Goal: Task Accomplishment & Management: Manage account settings

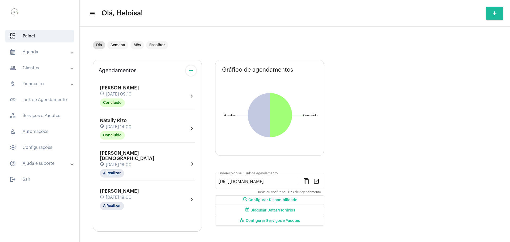
click at [192, 72] on mat-icon "add" at bounding box center [191, 70] width 6 height 6
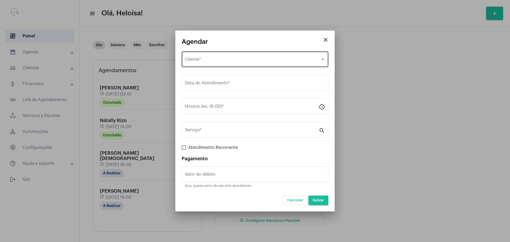
click at [212, 59] on span "Selecione o Cliente" at bounding box center [252, 60] width 135 height 5
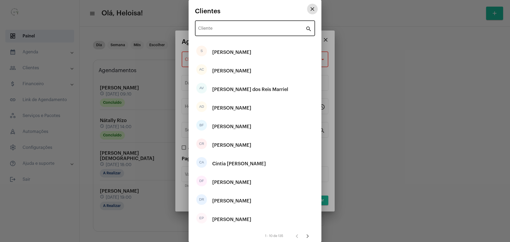
click at [214, 23] on div "Cliente" at bounding box center [251, 27] width 107 height 17
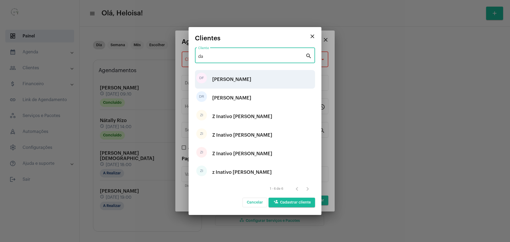
type input "da"
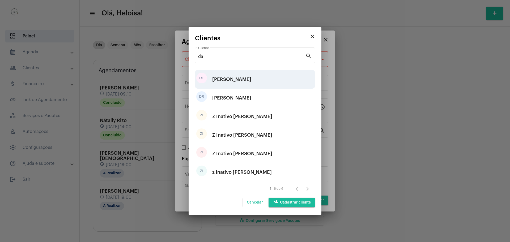
click at [241, 79] on div "[PERSON_NAME]" at bounding box center [231, 79] width 39 height 16
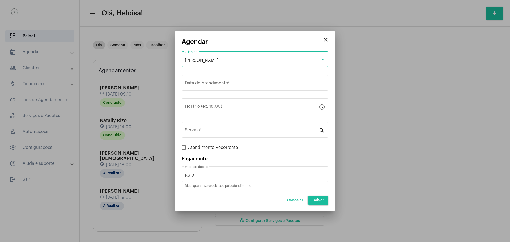
drag, startPoint x: 246, startPoint y: 59, endPoint x: 174, endPoint y: 53, distance: 72.7
click at [174, 53] on div "close Agendar [PERSON_NAME] Cliente * Data do Atendimento * Horário (ex: 18:00)…" at bounding box center [255, 121] width 510 height 242
click at [218, 62] on span "[PERSON_NAME]" at bounding box center [202, 60] width 34 height 4
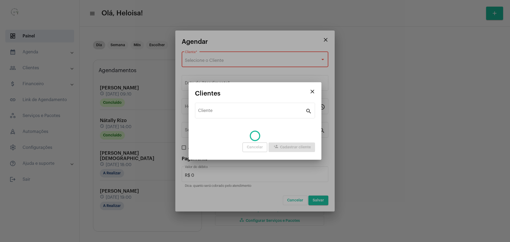
click at [224, 62] on div "close Agendar Selecione o Cliente Cliente * Data do Atendimento * Horário (ex: …" at bounding box center [255, 121] width 510 height 242
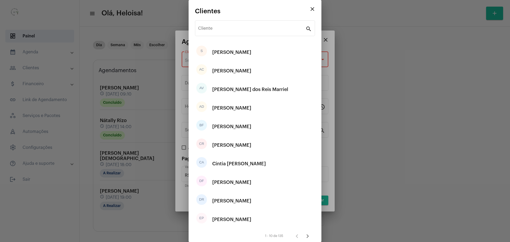
click at [224, 62] on div "AC [PERSON_NAME]" at bounding box center [255, 71] width 120 height 19
type input "R$"
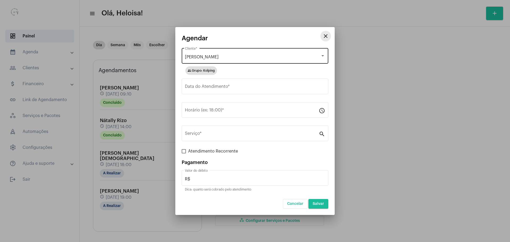
click at [327, 39] on mat-icon "close" at bounding box center [325, 36] width 6 height 6
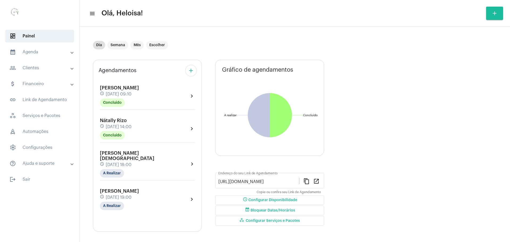
click at [33, 70] on mat-panel-title "people_outline Clientes" at bounding box center [40, 68] width 61 height 6
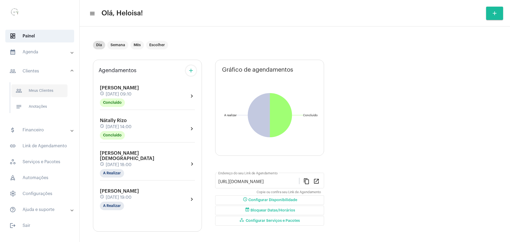
click at [37, 95] on span "people_outline Meus Clientes" at bounding box center [39, 90] width 56 height 13
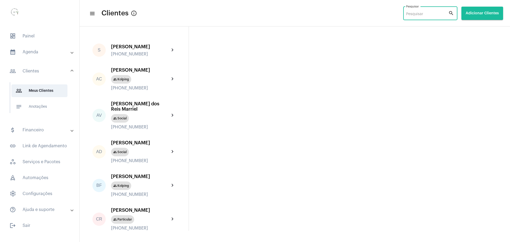
click at [421, 16] on input "Pesquisar" at bounding box center [427, 14] width 42 height 4
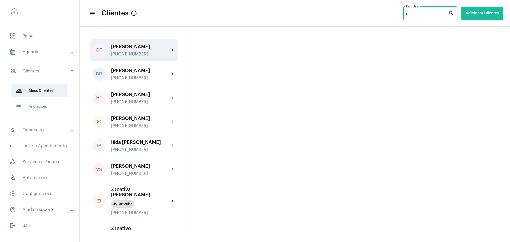
type input "da"
click at [143, 48] on div "[PERSON_NAME]" at bounding box center [140, 46] width 58 height 5
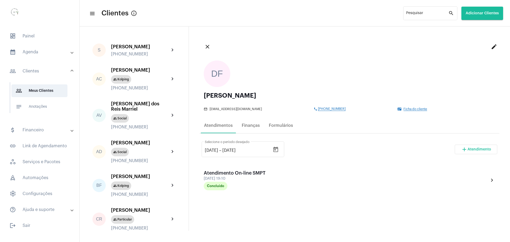
drag, startPoint x: 288, startPoint y: 95, endPoint x: 200, endPoint y: 95, distance: 88.1
click at [200, 95] on div "DF [PERSON_NAME] mail_outline [EMAIL_ADDRESS][DOMAIN_NAME] phone [PHONE_NUMBER]…" at bounding box center [349, 85] width 300 height 59
copy div "[PERSON_NAME]"
drag, startPoint x: 344, startPoint y: 108, endPoint x: 314, endPoint y: 109, distance: 30.3
click at [314, 109] on div "phone [PHONE_NUMBER]" at bounding box center [354, 109] width 81 height 4
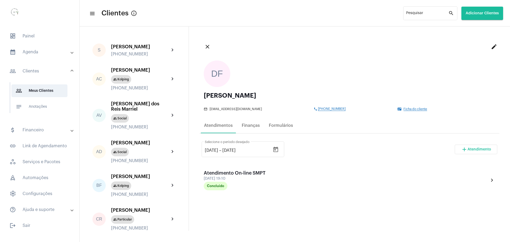
copy span "[PHONE_NUMBER]"
click at [33, 36] on span "dashboard Painel" at bounding box center [39, 36] width 69 height 13
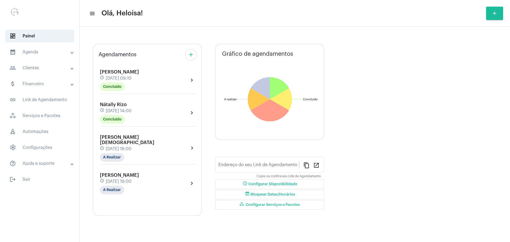
type input "[URL][DOMAIN_NAME]"
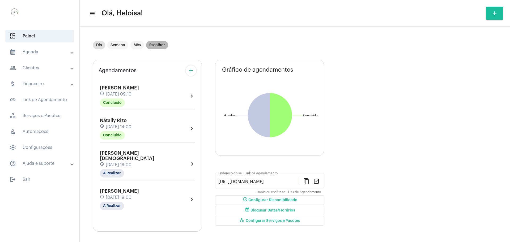
click at [158, 46] on mat-chip "Escolher" at bounding box center [157, 45] width 22 height 8
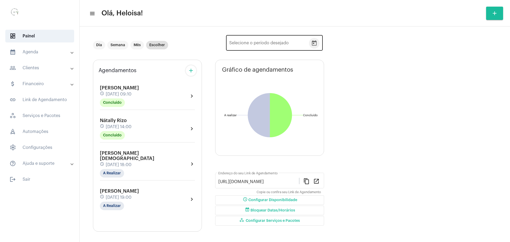
click at [315, 43] on icon "Open calendar" at bounding box center [314, 43] width 6 height 6
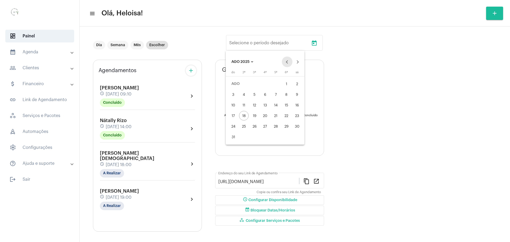
click at [286, 63] on button "Previous month" at bounding box center [287, 62] width 11 height 11
click at [254, 107] on div "10" at bounding box center [255, 105] width 10 height 10
type input "[DATE]"
click at [276, 106] on div "12" at bounding box center [276, 105] width 10 height 10
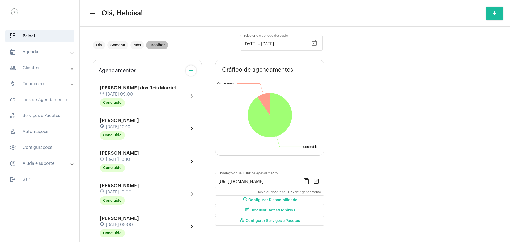
click at [159, 45] on mat-chip "Escolher" at bounding box center [157, 45] width 22 height 8
click at [316, 42] on icon "Open calendar" at bounding box center [314, 42] width 5 height 5
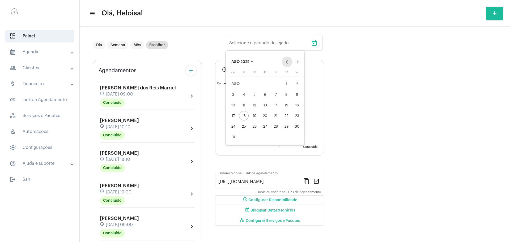
click at [287, 61] on button "Previous month" at bounding box center [287, 62] width 11 height 11
click at [265, 117] on div "18" at bounding box center [265, 116] width 10 height 10
type input "[DATE]"
click at [265, 117] on div "18" at bounding box center [265, 116] width 10 height 10
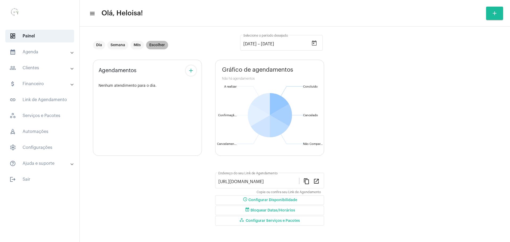
click at [159, 46] on mat-chip "Escolher" at bounding box center [157, 45] width 22 height 8
click at [316, 44] on icon "Open calendar" at bounding box center [314, 42] width 5 height 5
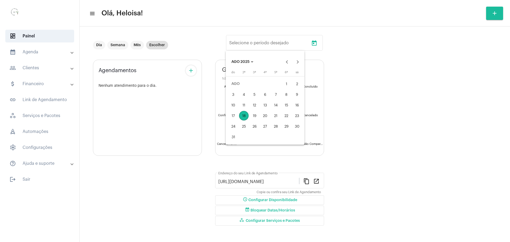
click at [234, 118] on div "17" at bounding box center [233, 116] width 10 height 10
type input "[DATE]"
click at [287, 61] on button "Previous month" at bounding box center [287, 62] width 11 height 11
click at [288, 61] on button "Previous month" at bounding box center [287, 62] width 11 height 11
click at [255, 115] on div "17" at bounding box center [255, 116] width 10 height 10
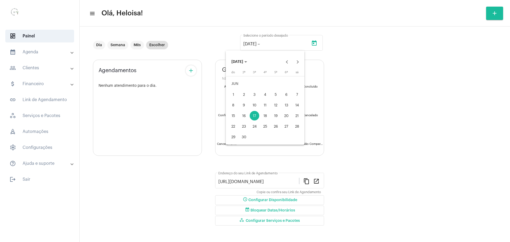
type input "[DATE]"
click at [274, 116] on div "19" at bounding box center [276, 116] width 10 height 10
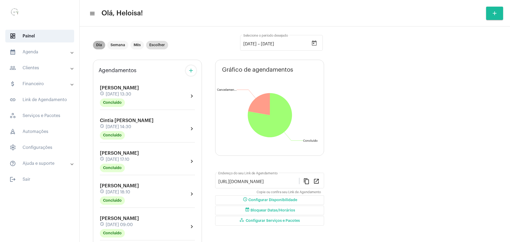
click at [100, 45] on mat-chip "Dia" at bounding box center [99, 45] width 12 height 8
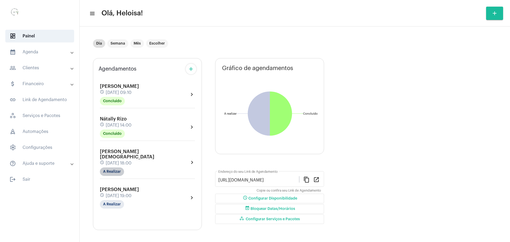
scroll to position [3, 0]
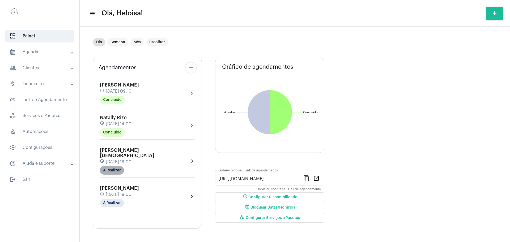
click at [113, 167] on mat-chip "A Realizar" at bounding box center [112, 170] width 24 height 8
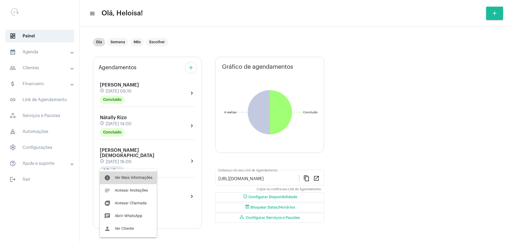
click at [141, 179] on span "Ver Mais Informações" at bounding box center [134, 178] width 38 height 4
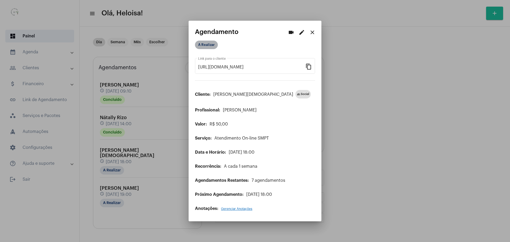
click at [214, 47] on mat-chip "A Realizar" at bounding box center [206, 45] width 23 height 8
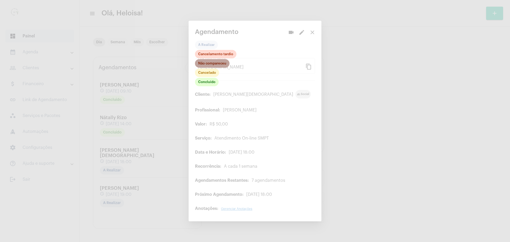
click at [212, 65] on mat-chip "Não compareceu" at bounding box center [212, 63] width 35 height 8
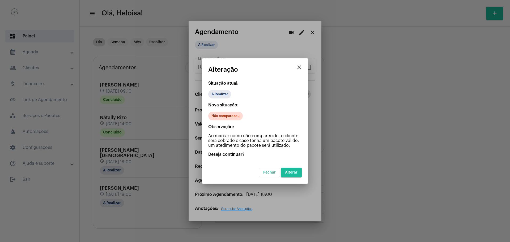
click at [294, 170] on button "Alterar" at bounding box center [291, 173] width 21 height 10
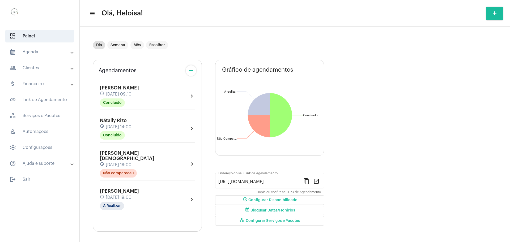
click at [129, 188] on div "[PERSON_NAME] schedule [DATE] 19:00 A Realizar" at bounding box center [119, 199] width 39 height 22
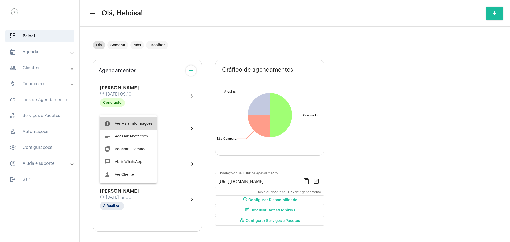
click at [141, 124] on span "Ver Mais Informações" at bounding box center [134, 124] width 38 height 4
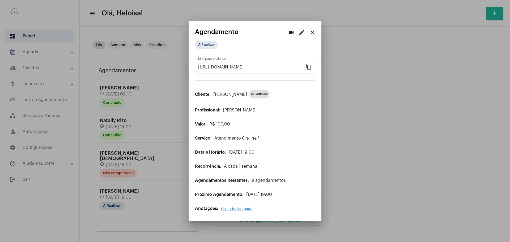
click at [302, 32] on mat-icon "edit" at bounding box center [301, 32] width 6 height 6
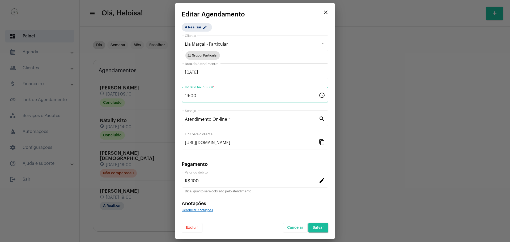
drag, startPoint x: 200, startPoint y: 95, endPoint x: 174, endPoint y: 92, distance: 26.4
click at [173, 93] on div "videocam edit close Agendamento A Realizar [URL][DOMAIN_NAME] Link para o clien…" at bounding box center [255, 121] width 510 height 242
type input "20:10"
click at [270, 27] on div "A Realizar edit Lia Marçal - Particular Cliente group Grupo: Particular [DATE] …" at bounding box center [255, 127] width 147 height 209
click at [321, 226] on span "Salvar" at bounding box center [317, 228] width 11 height 4
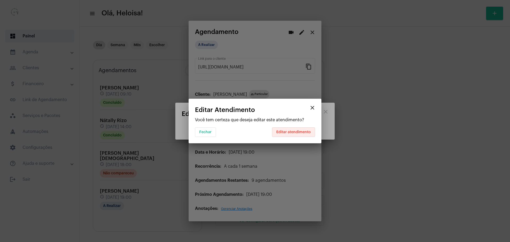
click at [294, 131] on span "Editar atendimento" at bounding box center [293, 132] width 35 height 4
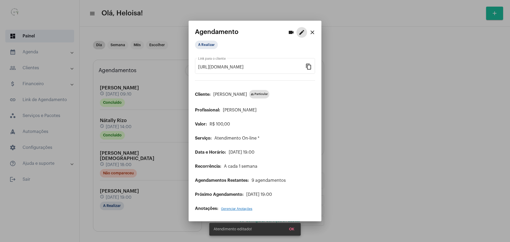
click at [315, 29] on button "close" at bounding box center [312, 32] width 11 height 11
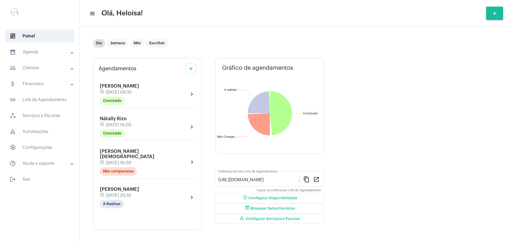
scroll to position [3, 0]
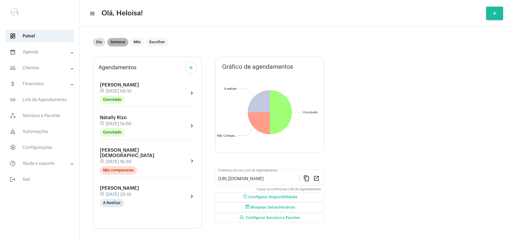
click at [115, 42] on mat-chip "Semana" at bounding box center [117, 42] width 21 height 8
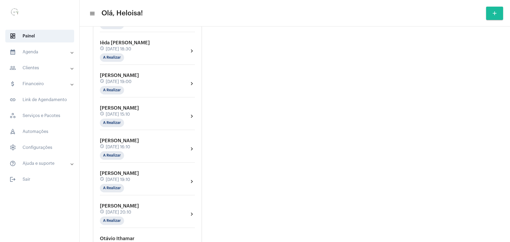
scroll to position [703, 0]
click at [132, 106] on span "[PERSON_NAME]" at bounding box center [119, 108] width 39 height 5
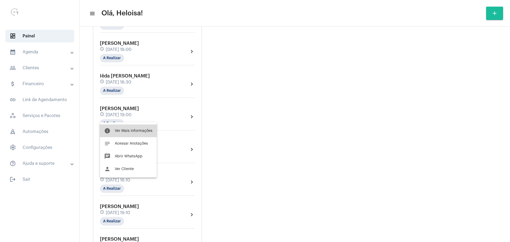
click at [135, 133] on button "info Ver Mais Informações" at bounding box center [128, 131] width 57 height 13
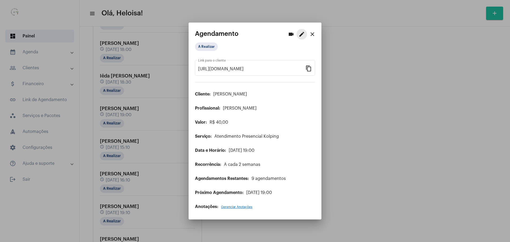
click at [302, 36] on mat-icon "edit" at bounding box center [301, 34] width 6 height 6
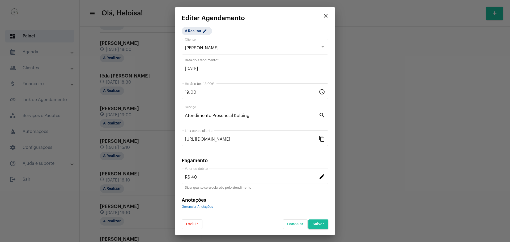
click at [190, 226] on span "Excluir" at bounding box center [192, 224] width 12 height 4
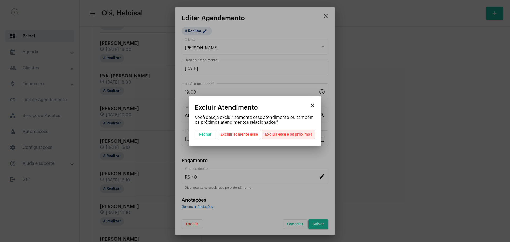
click at [288, 136] on span "Excluir esse e os próximos" at bounding box center [288, 134] width 47 height 9
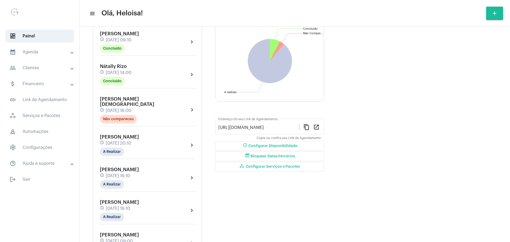
scroll to position [66, 0]
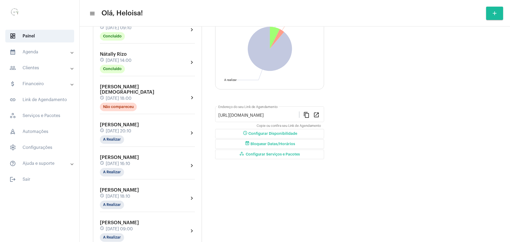
click at [75, 70] on mat-expansion-panel-header "people_outline Clientes" at bounding box center [41, 68] width 76 height 13
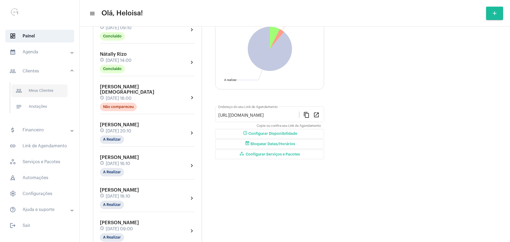
click at [46, 90] on span "people_outline Meus Clientes" at bounding box center [39, 90] width 56 height 13
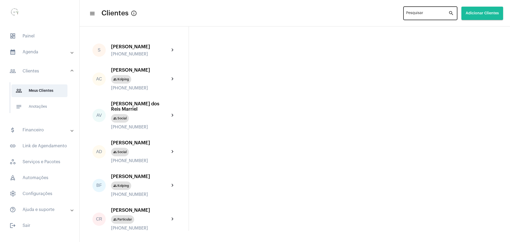
drag, startPoint x: 421, startPoint y: 14, endPoint x: 422, endPoint y: 11, distance: 3.2
click at [422, 11] on div "Pesquisar" at bounding box center [427, 13] width 42 height 15
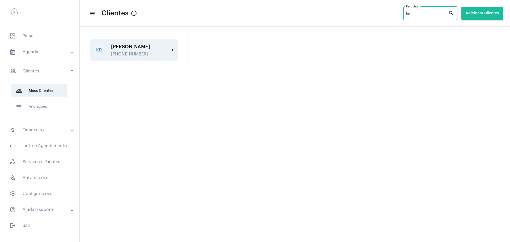
type input "ke"
click at [139, 48] on div "[PERSON_NAME]" at bounding box center [140, 46] width 58 height 5
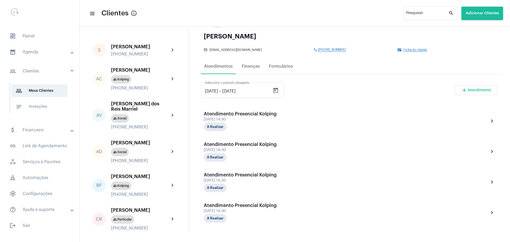
scroll to position [33, 0]
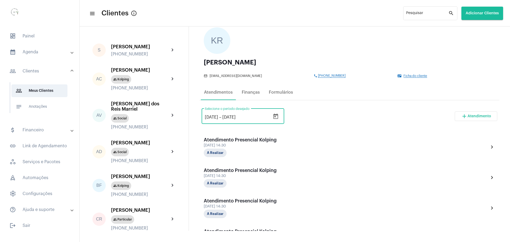
drag, startPoint x: 209, startPoint y: 116, endPoint x: 206, endPoint y: 112, distance: 4.7
click at [202, 115] on div "[DATE] [DATE] – [DATE] Selecione o período desejado" at bounding box center [242, 115] width 83 height 17
type input "[DATE]"
click at [334, 111] on div "[DATE] [DATE] – [DATE] Selecione o período desejado add Atendimento" at bounding box center [348, 118] width 295 height 25
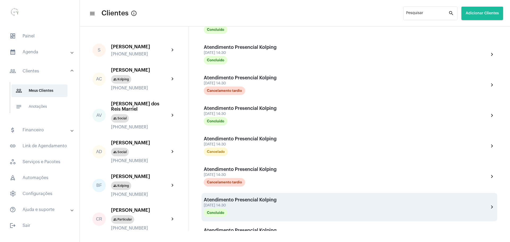
scroll to position [824, 0]
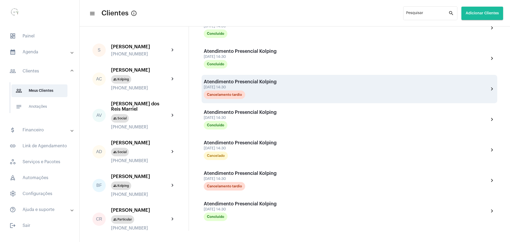
drag, startPoint x: 204, startPoint y: 92, endPoint x: 241, endPoint y: 90, distance: 37.7
click at [241, 90] on div "Cancelamento tardio" at bounding box center [225, 94] width 44 height 11
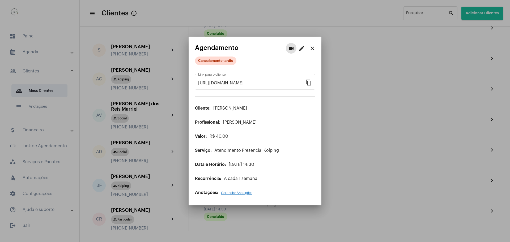
click at [315, 49] on mat-icon "close" at bounding box center [312, 48] width 6 height 6
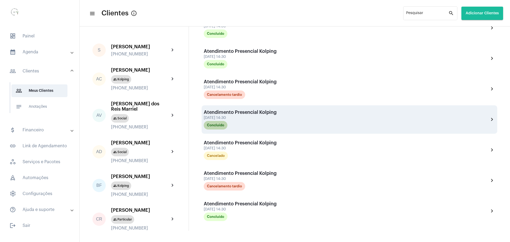
drag, startPoint x: 241, startPoint y: 119, endPoint x: 228, endPoint y: 123, distance: 13.6
click at [228, 123] on div "Concluído" at bounding box center [216, 125] width 26 height 11
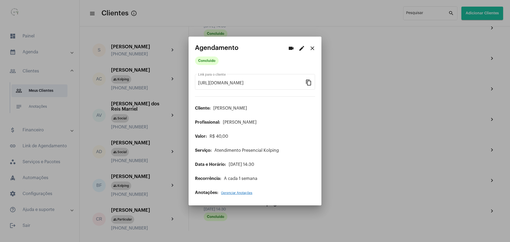
drag, startPoint x: 208, startPoint y: 62, endPoint x: 219, endPoint y: 63, distance: 10.9
click at [219, 63] on div "Concluído" at bounding box center [221, 60] width 55 height 11
copy mat-chip "Concluído"
click at [361, 75] on div at bounding box center [255, 121] width 510 height 242
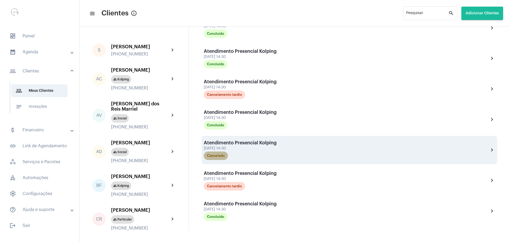
drag, startPoint x: 205, startPoint y: 154, endPoint x: 228, endPoint y: 157, distance: 22.3
click at [228, 157] on mat-chip "Cancelado" at bounding box center [216, 156] width 24 height 8
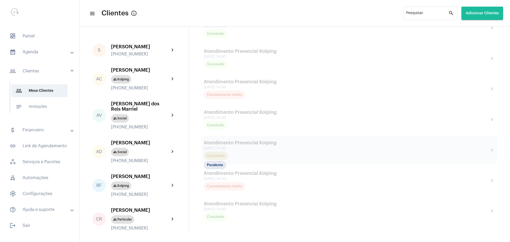
scroll to position [33, 0]
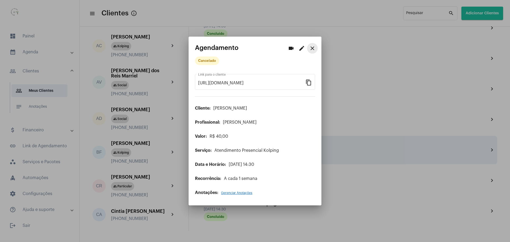
click at [313, 49] on mat-icon "close" at bounding box center [312, 48] width 6 height 6
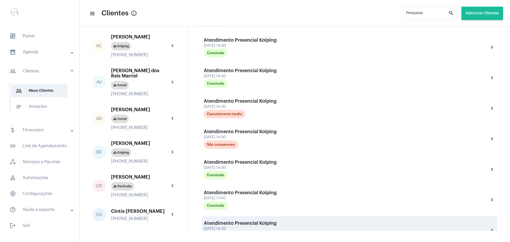
scroll to position [359, 0]
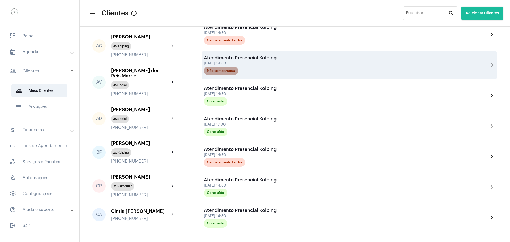
drag, startPoint x: 236, startPoint y: 70, endPoint x: 204, endPoint y: 71, distance: 31.9
click at [204, 71] on mat-chip "Não compareceu" at bounding box center [221, 71] width 35 height 8
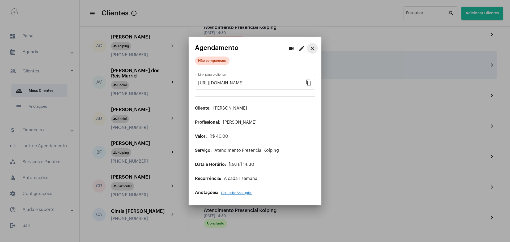
click at [315, 47] on mat-icon "close" at bounding box center [312, 48] width 6 height 6
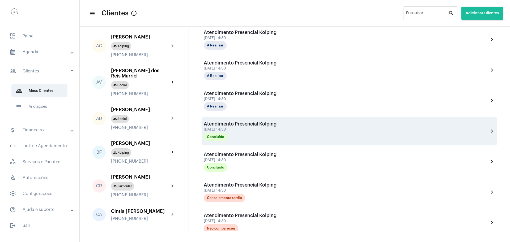
scroll to position [194, 0]
